Goal: Information Seeking & Learning: Find specific page/section

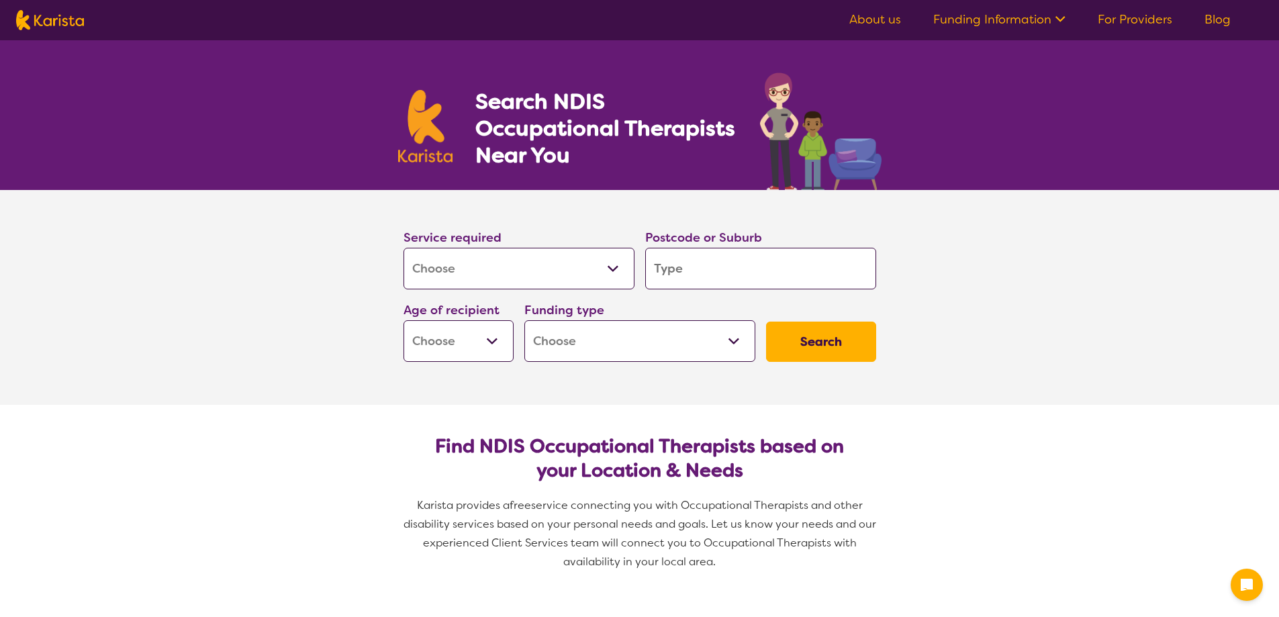
select select "[MEDICAL_DATA]"
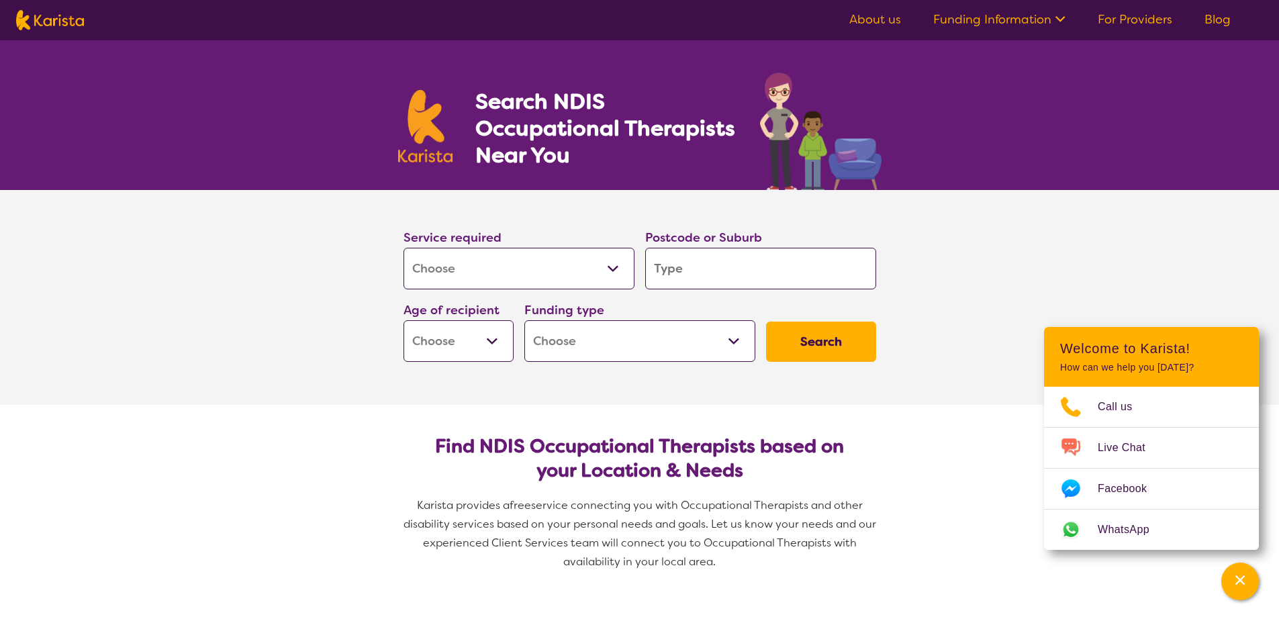
click at [696, 275] on input "search" at bounding box center [760, 269] width 231 height 42
type input "2763"
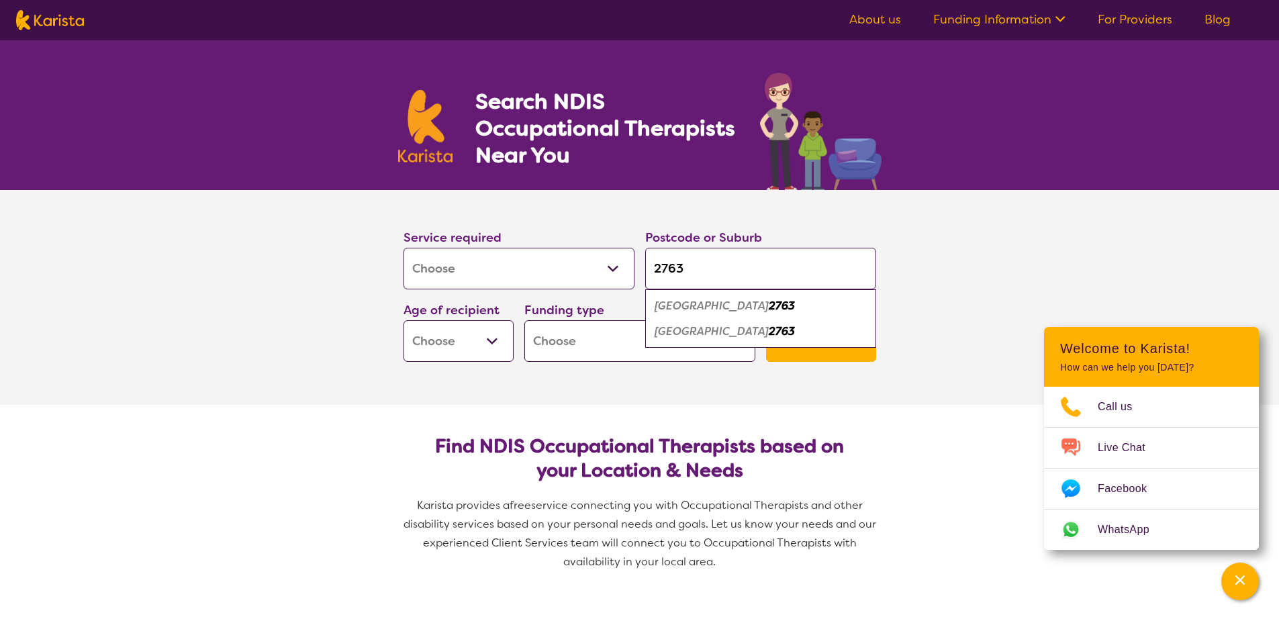
click at [497, 336] on select "Early Childhood - 0 to 9 Child - 10 to 11 Adolescent - 12 to 17 Adult - 18 to 6…" at bounding box center [458, 341] width 110 height 42
click at [699, 251] on input "2763" at bounding box center [760, 269] width 231 height 42
drag, startPoint x: 703, startPoint y: 260, endPoint x: 636, endPoint y: 262, distance: 67.2
click at [636, 262] on div "Service required Allied Health Assistant Assessment ([MEDICAL_DATA] or [MEDICAL…" at bounding box center [639, 294] width 483 height 145
type input "2"
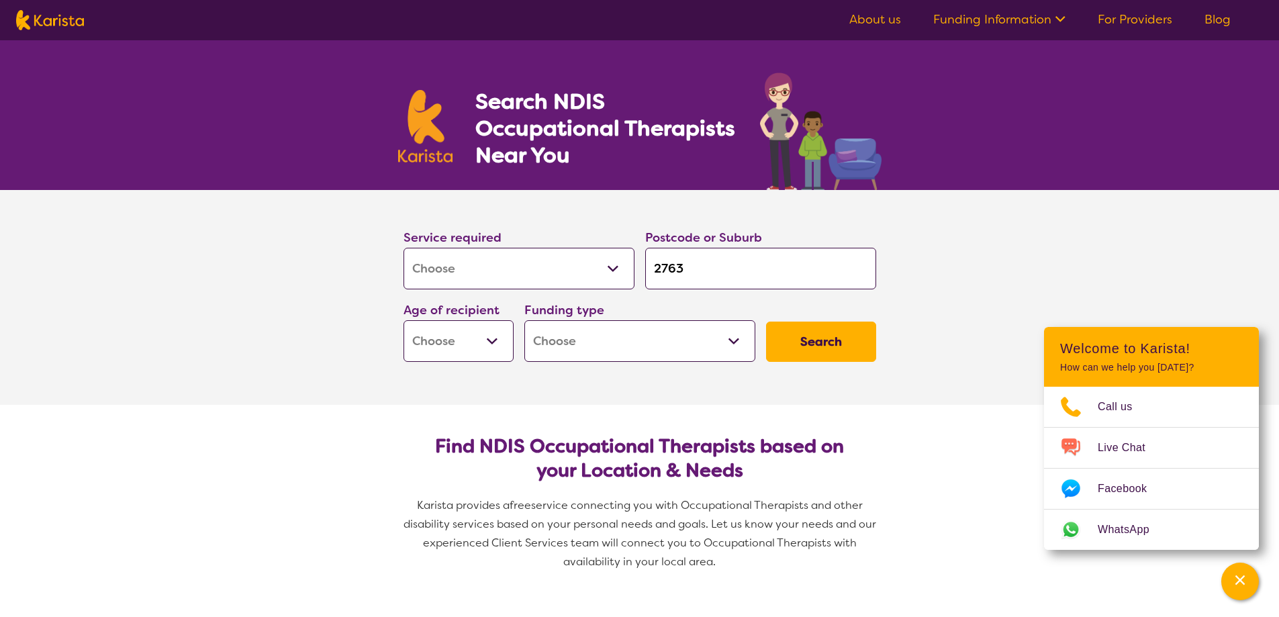
type input "2"
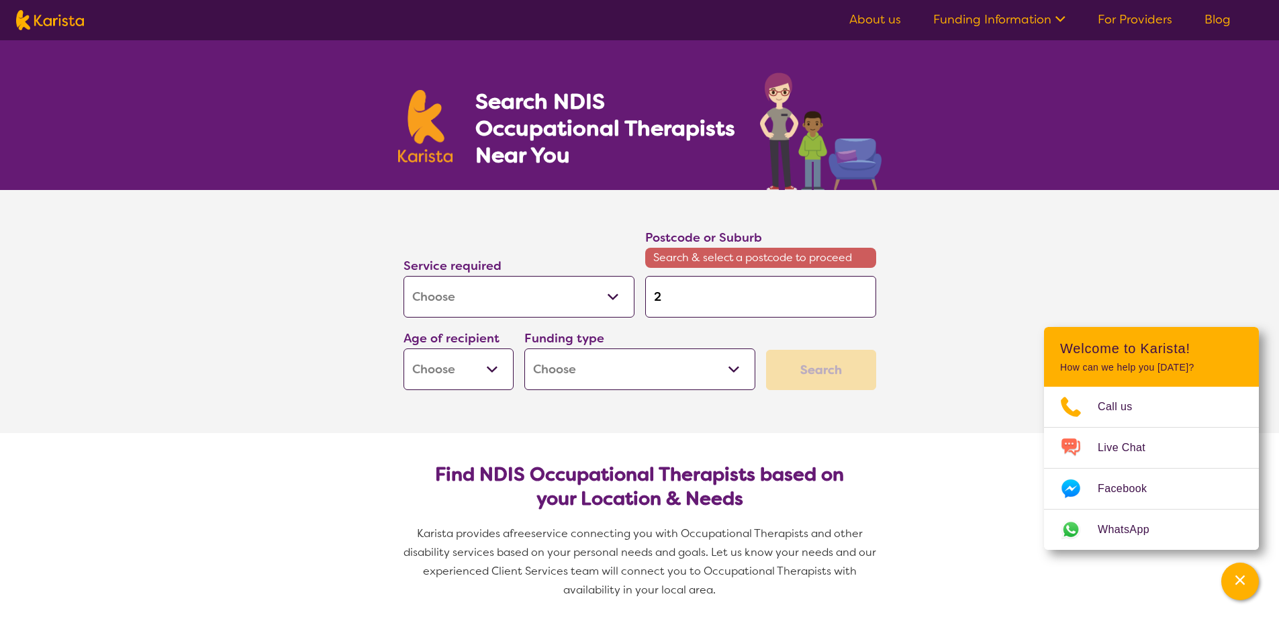
type input "27"
type input "276"
type input "2763"
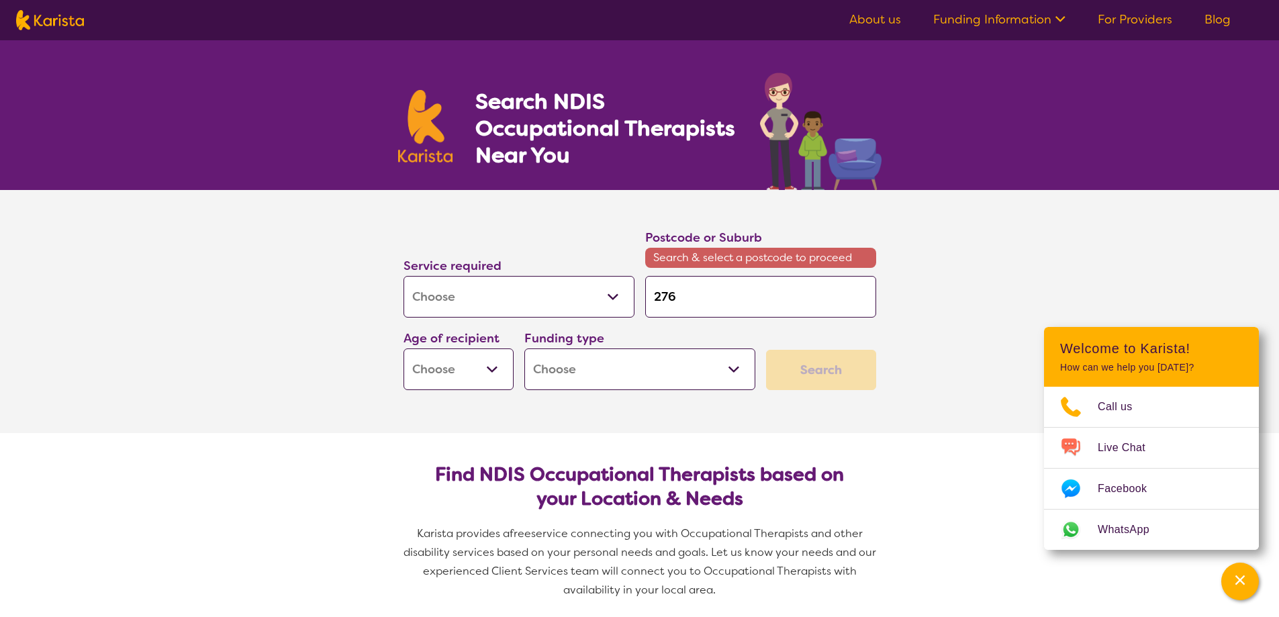
type input "2763"
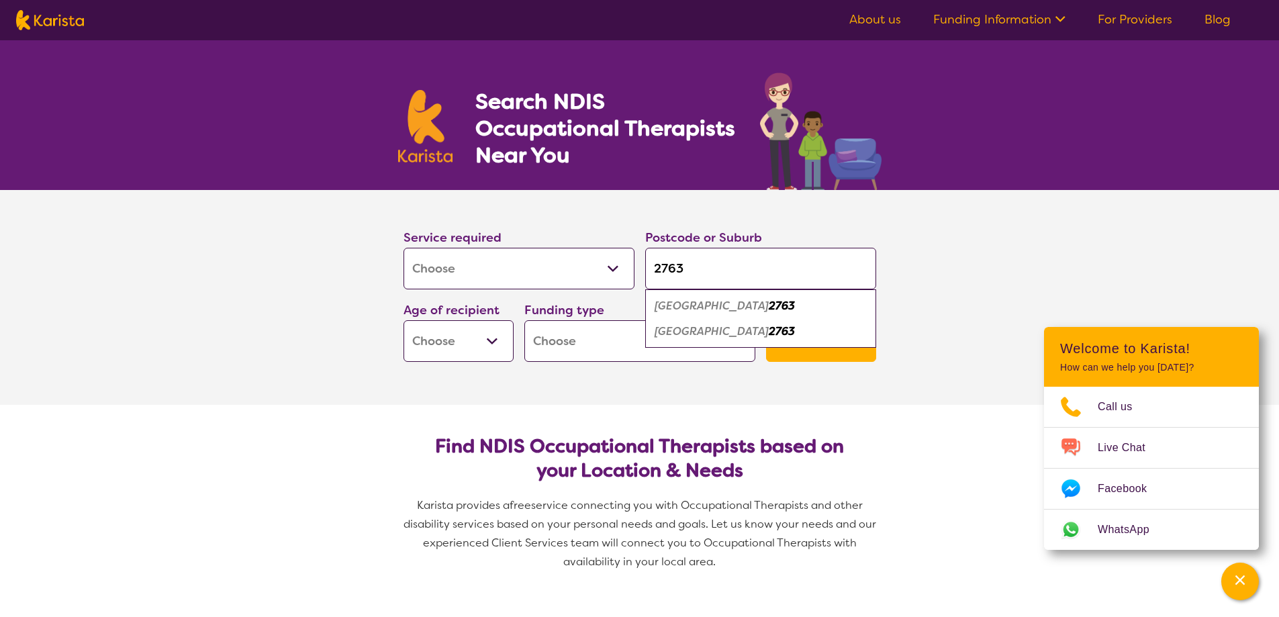
click at [671, 330] on em "[GEOGRAPHIC_DATA]" at bounding box center [711, 331] width 114 height 14
click at [487, 336] on select "Early Childhood - 0 to 9 Child - 10 to 11 Adolescent - 12 to 17 Adult - 18 to 6…" at bounding box center [458, 341] width 110 height 42
select select "EC"
click at [403, 320] on select "Early Childhood - 0 to 9 Child - 10 to 11 Adolescent - 12 to 17 Adult - 18 to 6…" at bounding box center [458, 341] width 110 height 42
select select "EC"
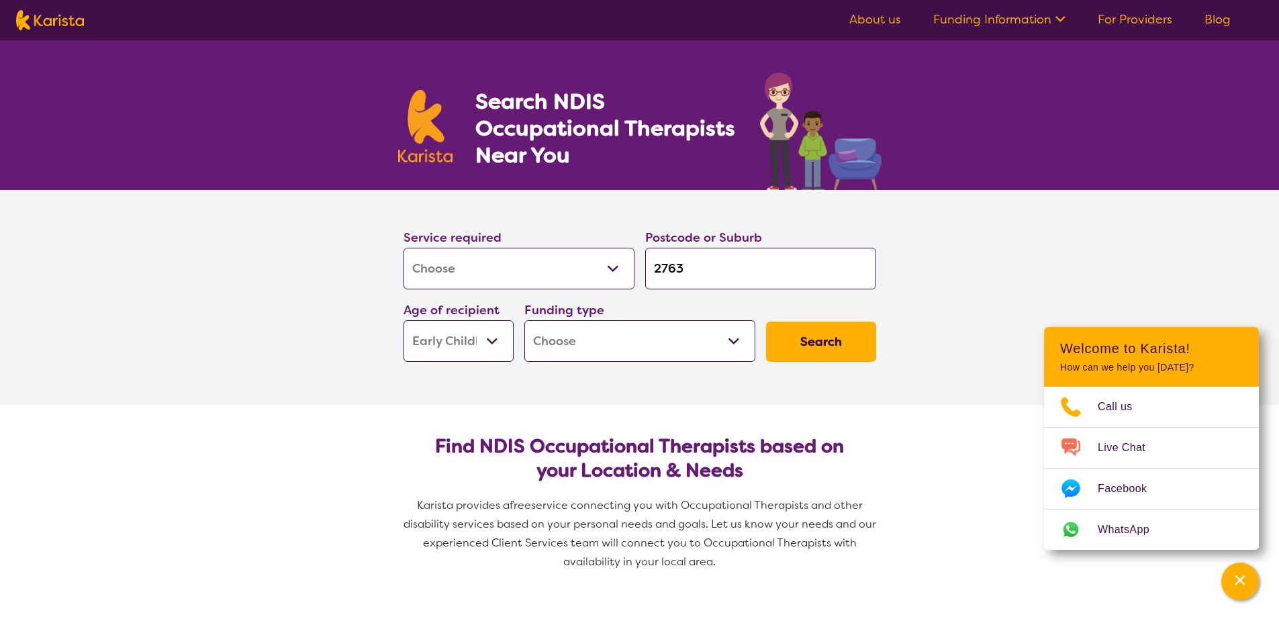
click at [735, 340] on select "Home Care Package (HCP) National Disability Insurance Scheme (NDIS) I don't know" at bounding box center [639, 341] width 231 height 42
select select "i-don-t-know"
click at [524, 320] on select "Home Care Package (HCP) National Disability Insurance Scheme (NDIS) I don't know" at bounding box center [639, 341] width 231 height 42
select select "i-don-t-know"
click at [826, 344] on button "Search" at bounding box center [821, 342] width 110 height 40
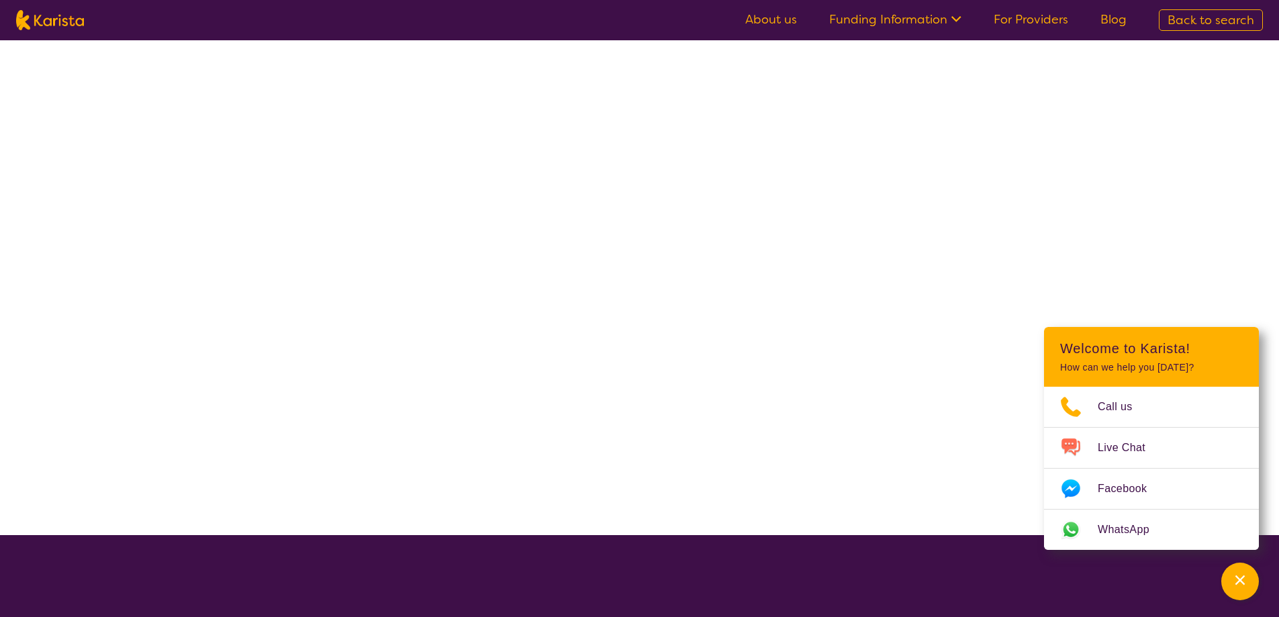
select select "[MEDICAL_DATA]"
select select "EC"
